Goal: Task Accomplishment & Management: Use online tool/utility

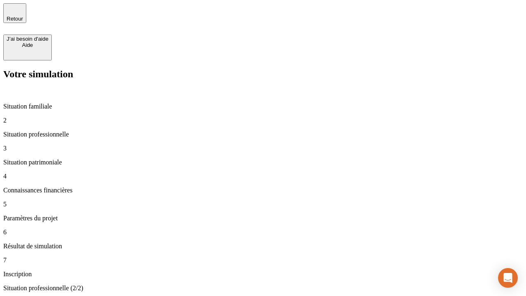
type input "30 000"
type input "0"
type input "1 000"
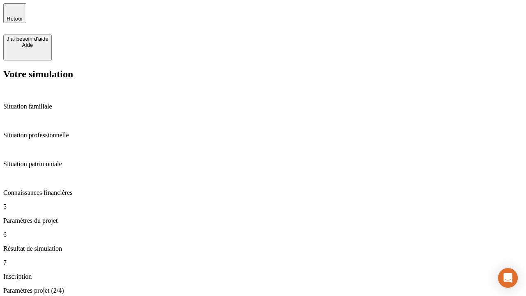
type input "40"
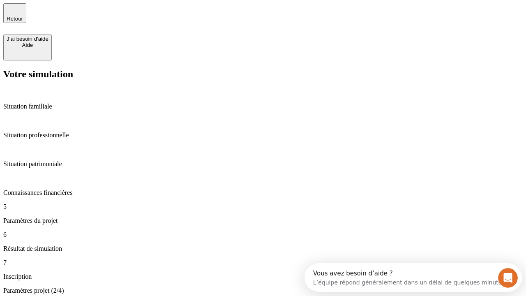
type input "64"
type input "200 000"
type input "640"
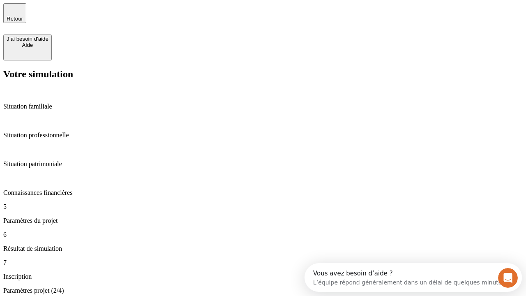
type input "62"
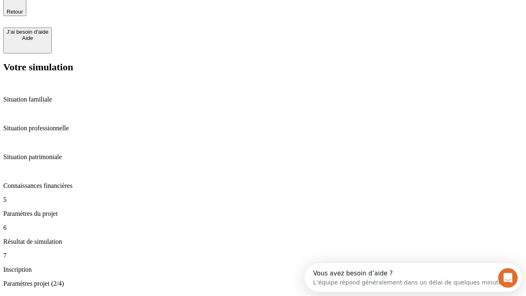
scroll to position [15, 0]
